Goal: Task Accomplishment & Management: Use online tool/utility

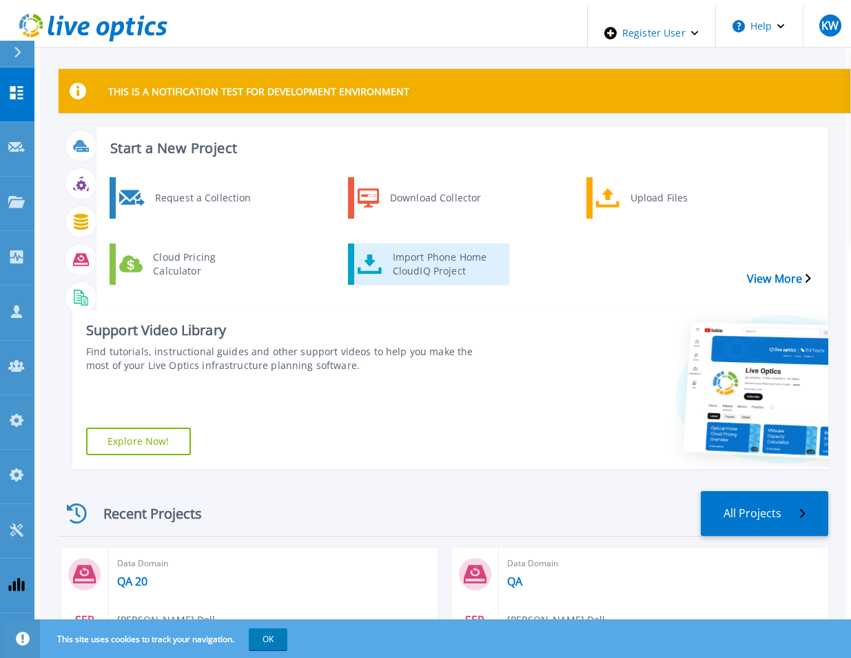
click at [463, 247] on div "Import Phone Home CloudIQ Project" at bounding box center [444, 264] width 117 height 34
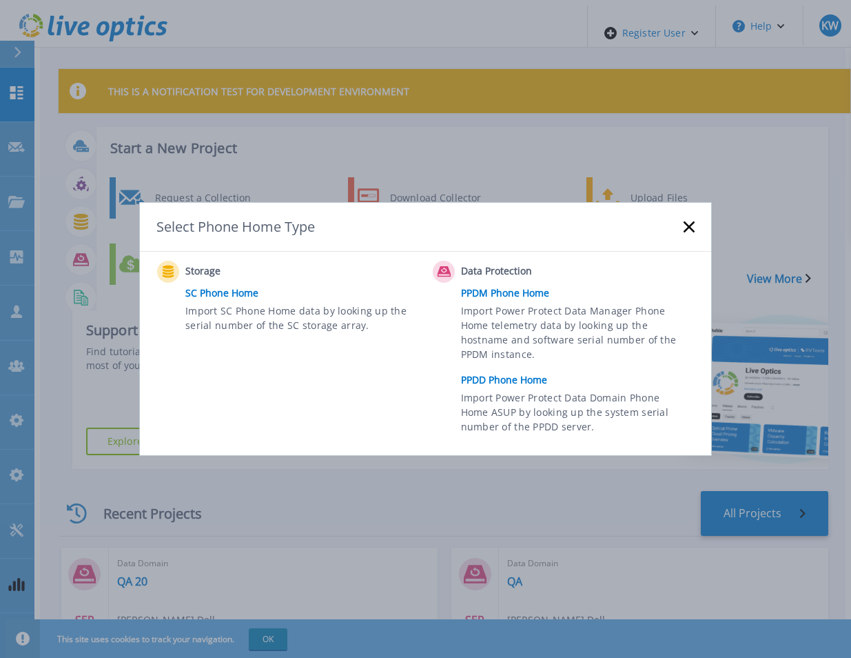
click at [520, 379] on link "PPDD Phone Home" at bounding box center [581, 380] width 241 height 21
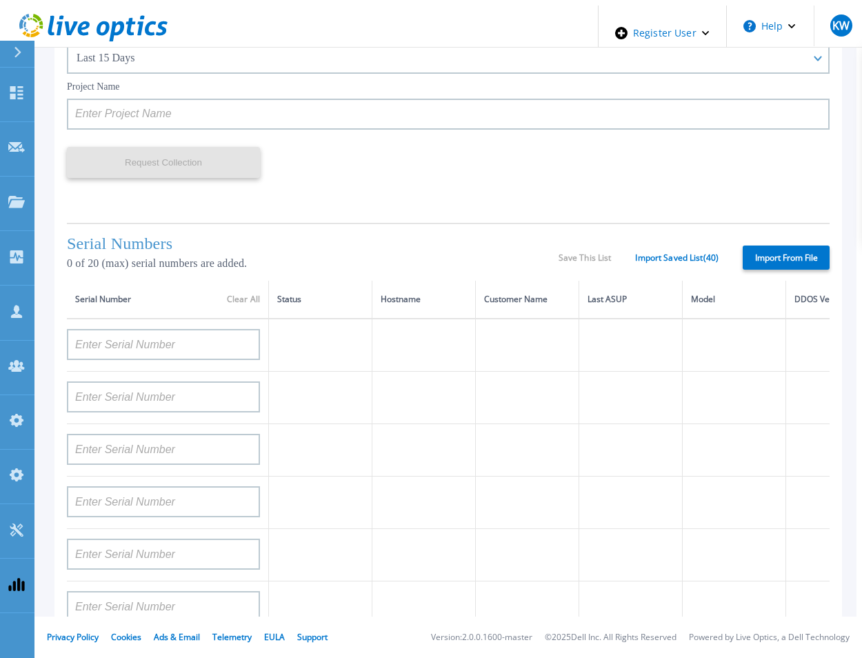
scroll to position [153, 0]
click at [652, 252] on link "Import Saved List ( 40 )" at bounding box center [676, 257] width 83 height 10
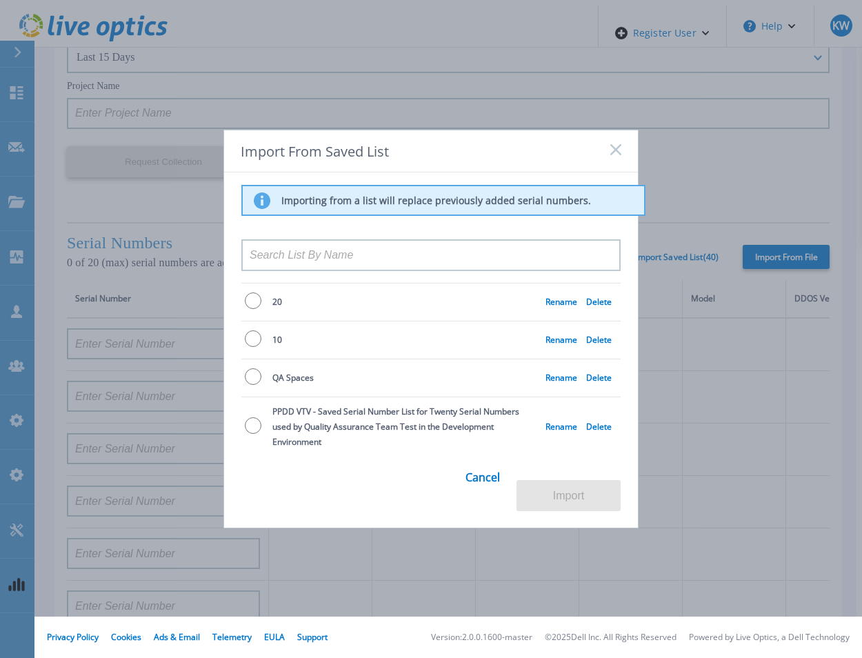
scroll to position [1295, 0]
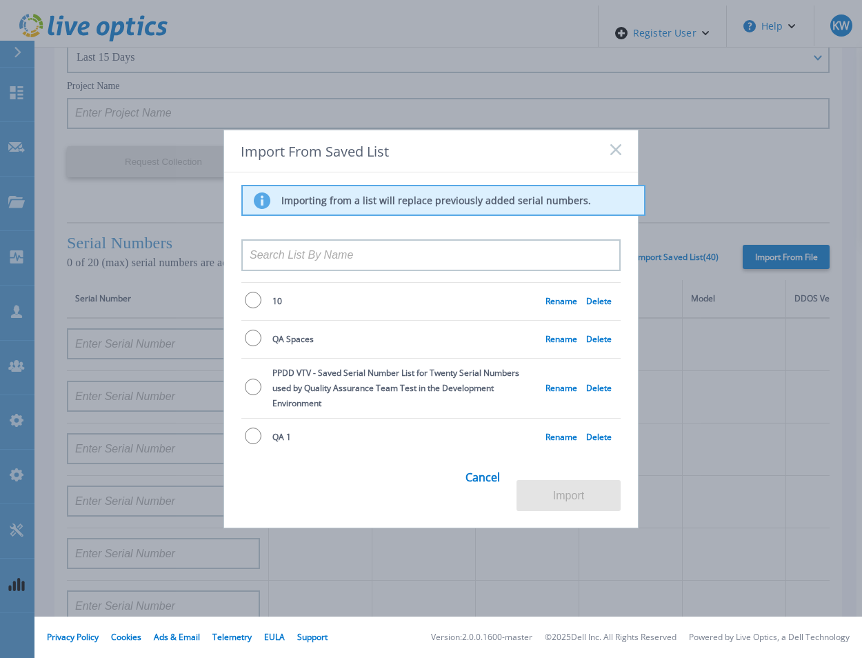
click at [491, 358] on td "PPDD VTV - Saved Serial Number List for Twenty Serial Numbers used by Quality A…" at bounding box center [408, 388] width 273 height 60
click at [554, 382] on link "Rename" at bounding box center [561, 388] width 32 height 12
click at [596, 382] on link "Delete" at bounding box center [599, 388] width 26 height 12
click at [452, 367] on span "PPDD VTV - Saved Serial Number List for Twenty Serial Numbers used by Quality A…" at bounding box center [395, 388] width 247 height 42
